Goal: Transaction & Acquisition: Obtain resource

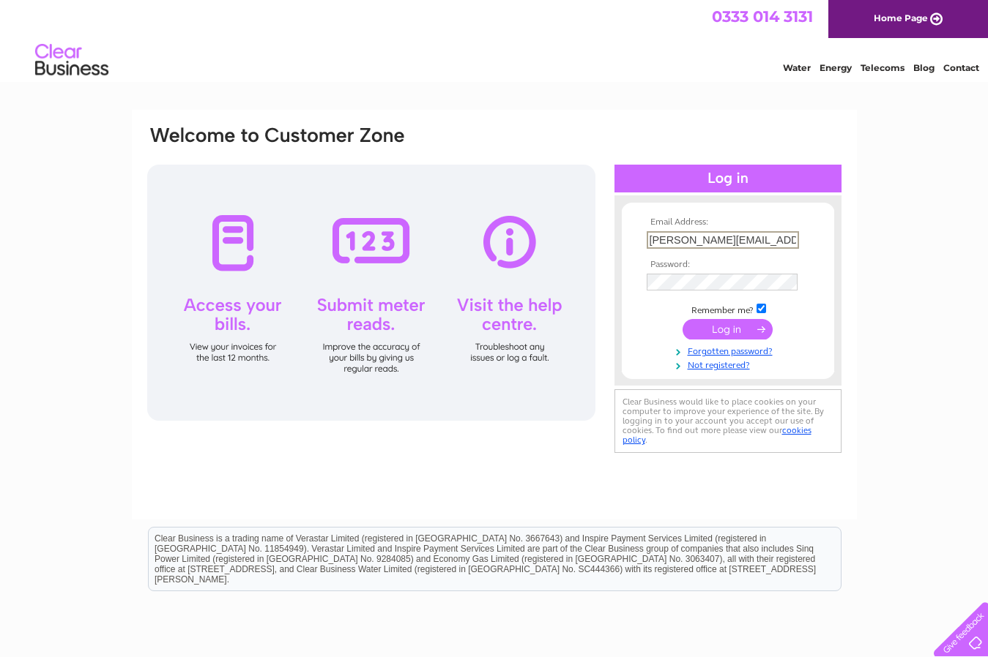
type input "[PERSON_NAME][EMAIL_ADDRESS][DOMAIN_NAME]"
click at [726, 326] on input "submit" at bounding box center [727, 328] width 90 height 20
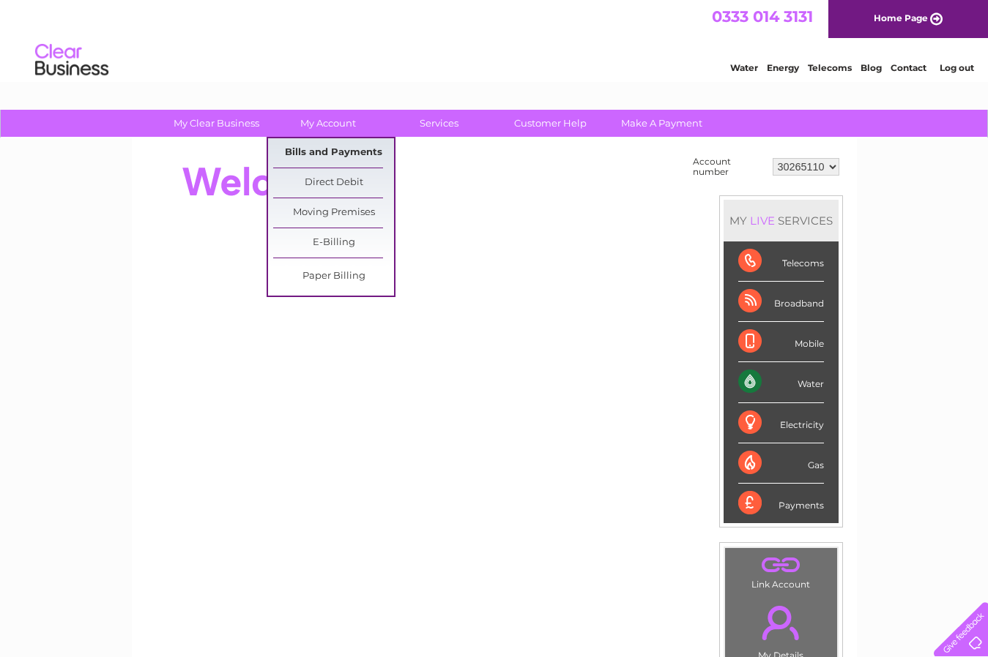
click at [323, 149] on link "Bills and Payments" at bounding box center [333, 152] width 121 height 29
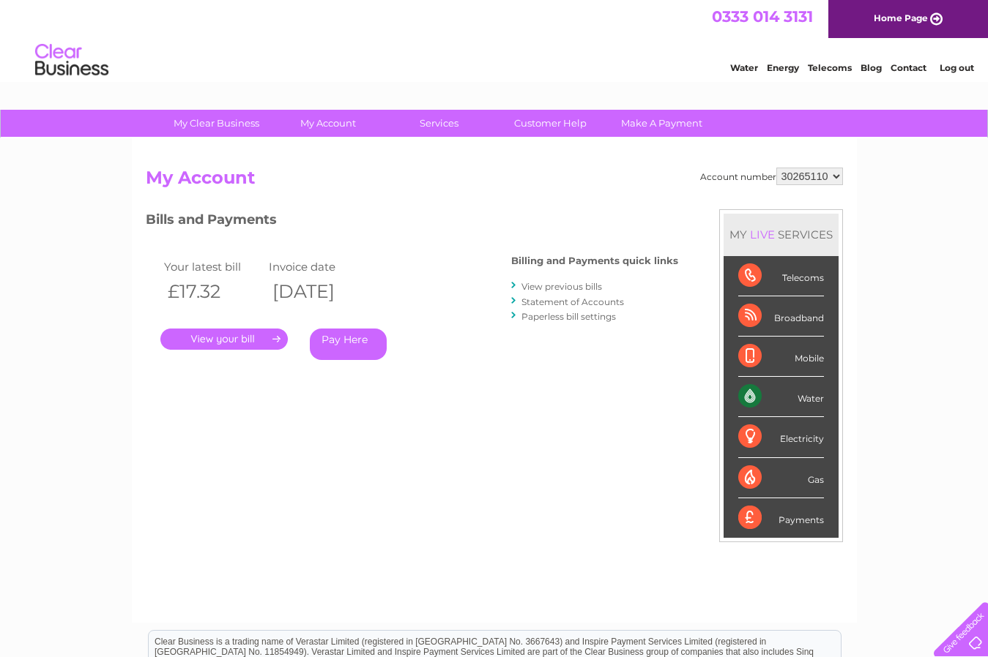
click at [542, 286] on link "View previous bills" at bounding box center [561, 286] width 81 height 11
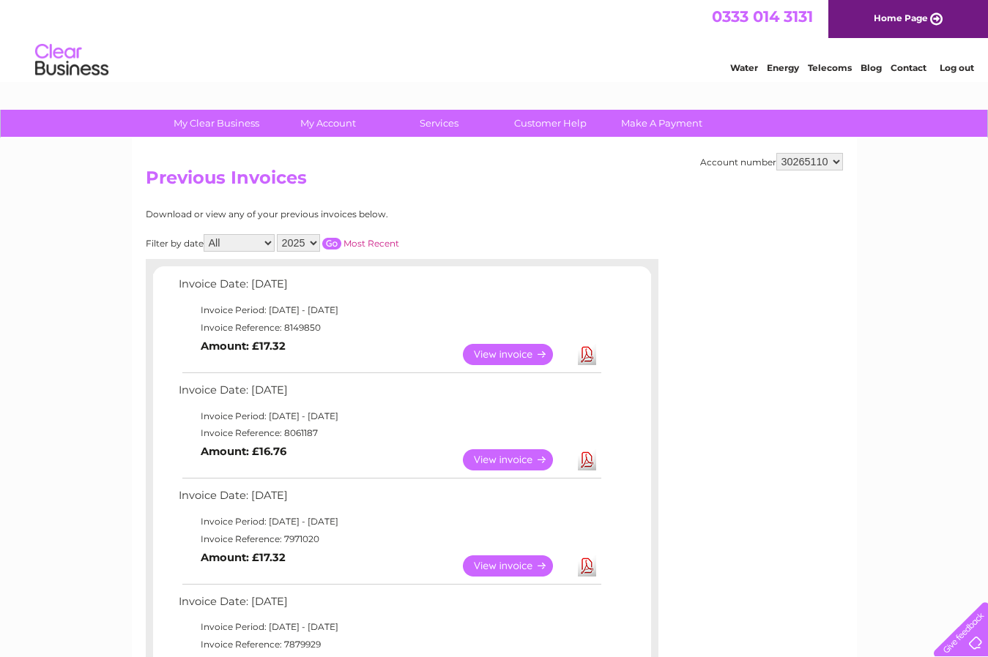
click at [586, 452] on link "Download" at bounding box center [587, 459] width 18 height 21
click at [587, 351] on link "Download" at bounding box center [587, 354] width 18 height 21
